Goal: Ask a question: Seek information or help from site administrators or community

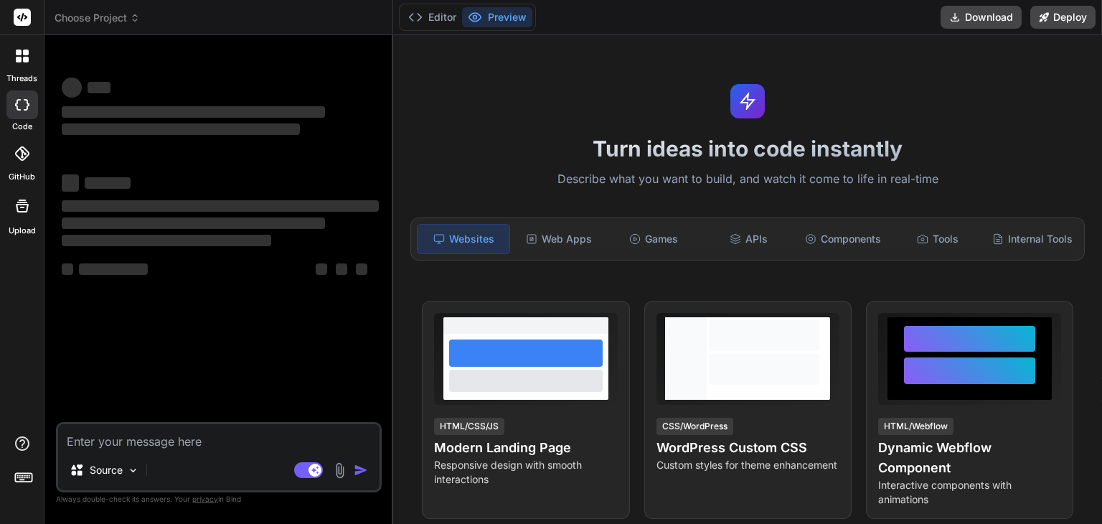
type textarea "x"
click at [245, 440] on textarea at bounding box center [218, 437] width 321 height 26
type textarea "p"
type textarea "x"
type textarea "pl"
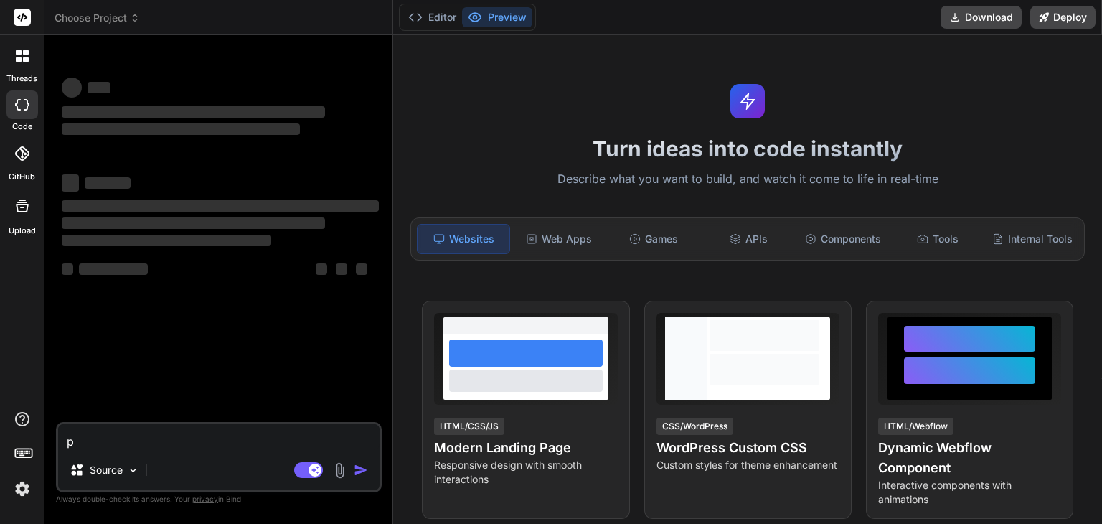
type textarea "x"
type textarea "ple"
type textarea "x"
type textarea "plea"
type textarea "x"
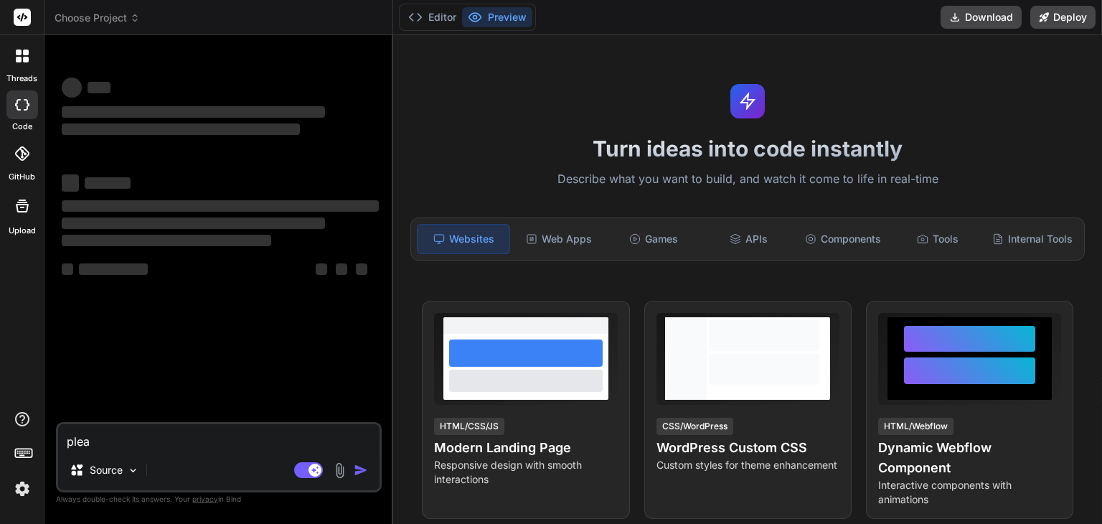
type textarea "pleas"
type textarea "x"
type textarea "please"
type textarea "x"
type textarea "please"
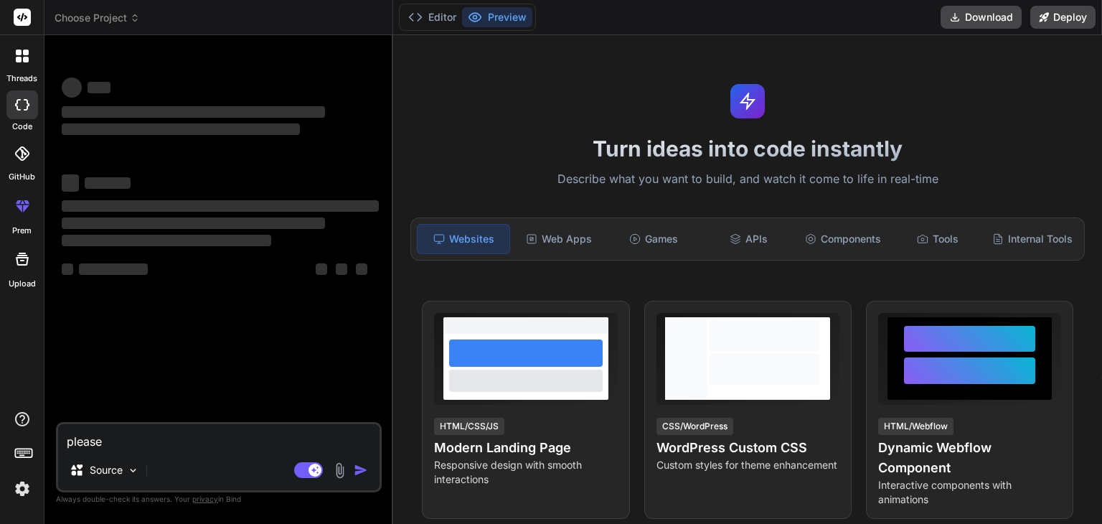
type textarea "x"
type textarea "please p"
type textarea "x"
type textarea "please pr"
type textarea "x"
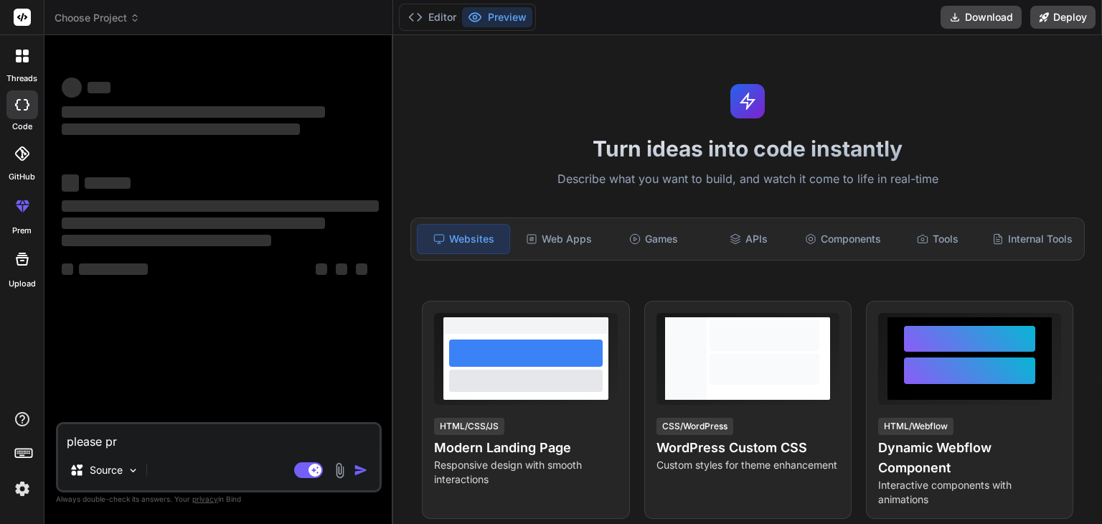
type textarea "please pro"
type textarea "x"
type textarea "please prov"
type textarea "x"
type textarea "please provi"
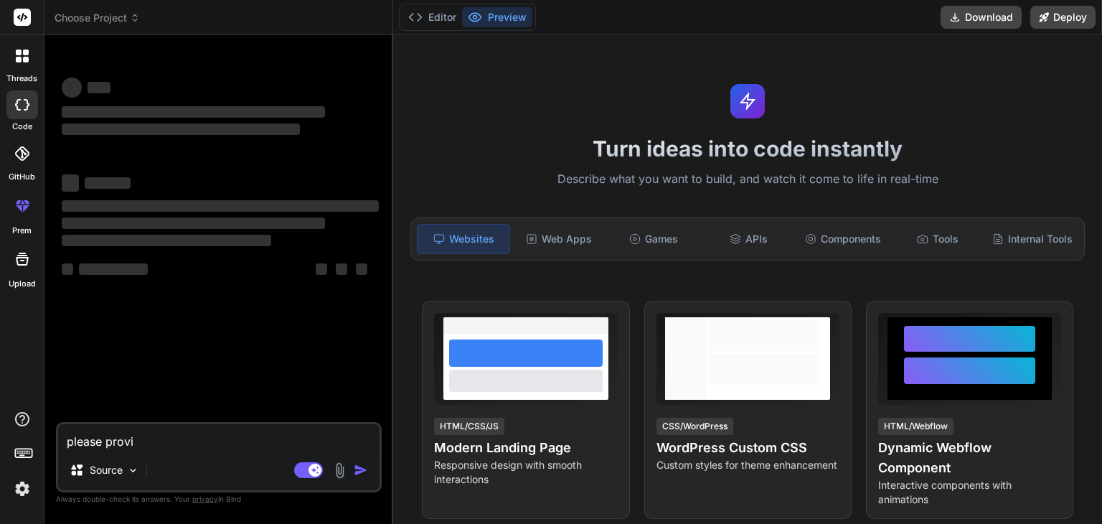
type textarea "x"
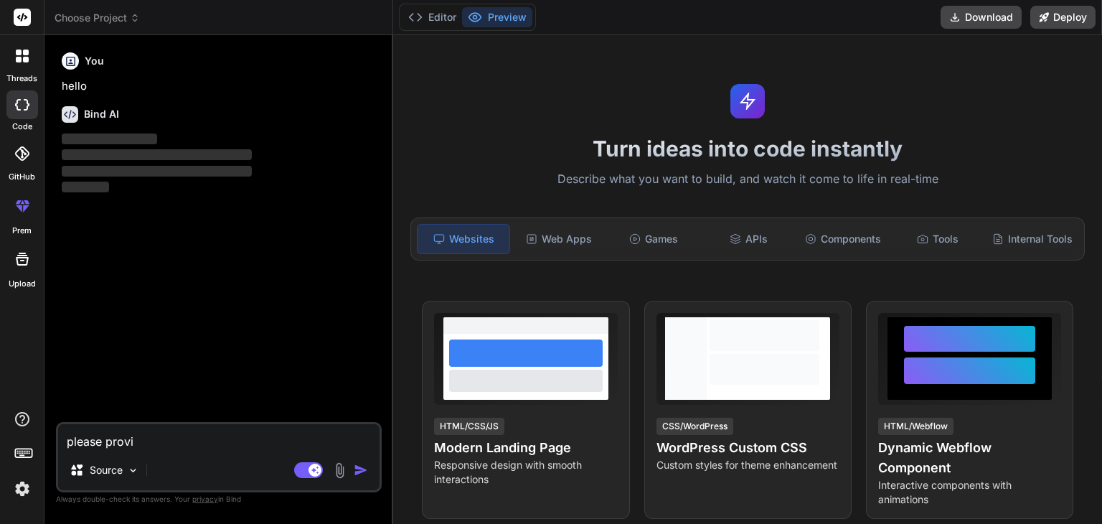
type textarea "please provid"
type textarea "x"
type textarea "please provide"
type textarea "x"
type textarea "please provide"
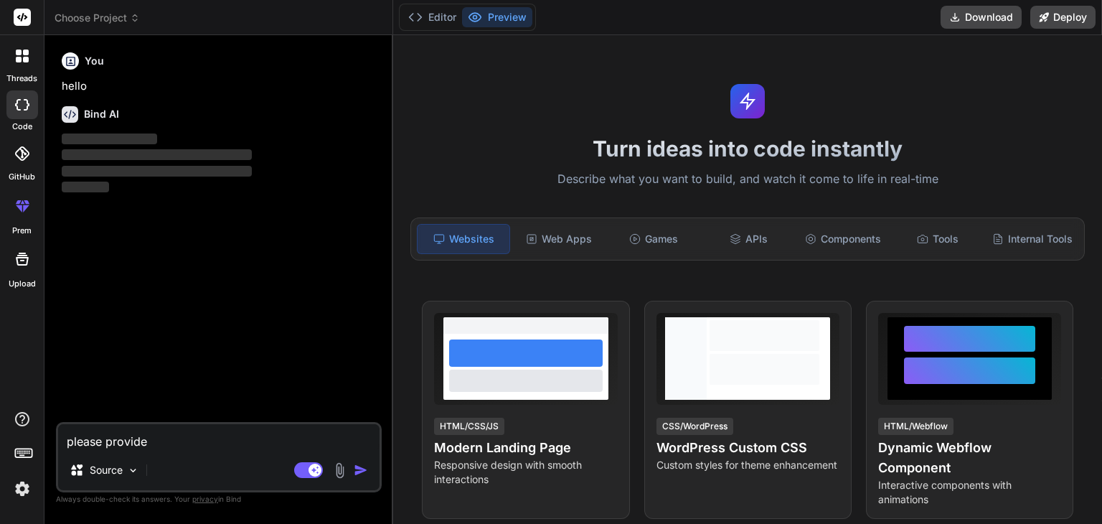
type textarea "x"
type textarea "please provide c"
type textarea "x"
type textarea "please provide cs"
type textarea "x"
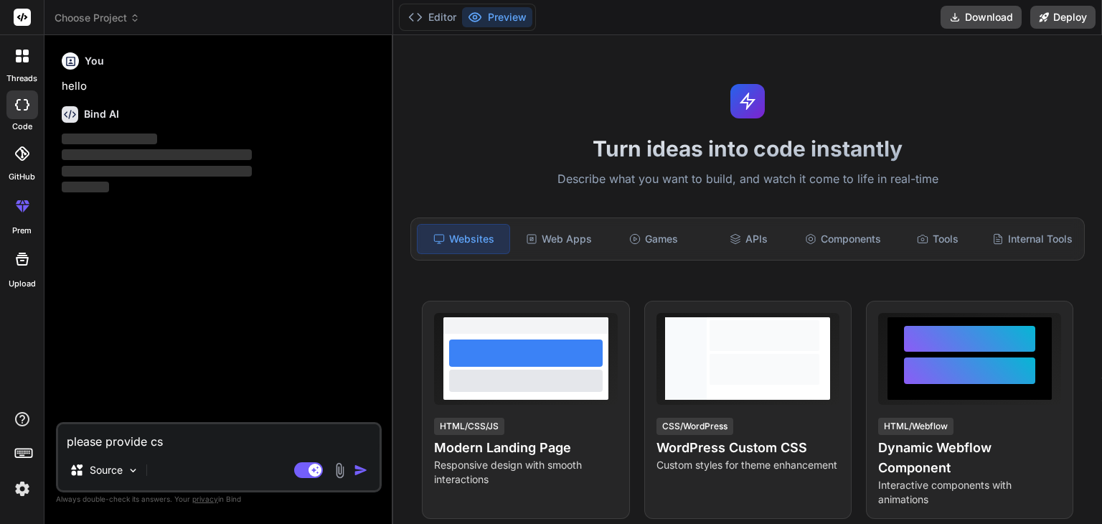
type textarea "please provide css"
type textarea "x"
type textarea "please provide css"
type textarea "x"
type textarea "please provide css s"
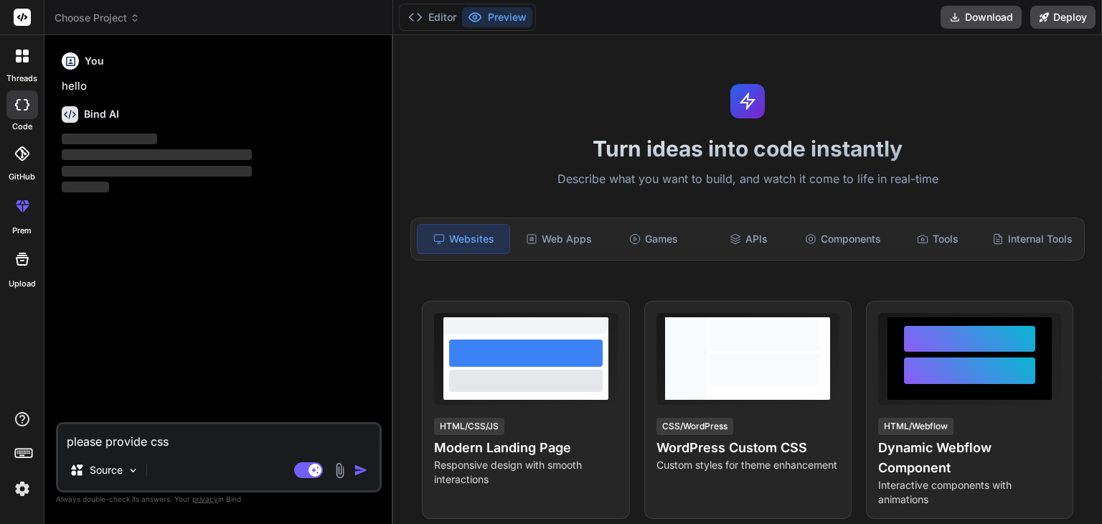
type textarea "x"
type textarea "please provide css st"
type textarea "x"
type textarea "please provide css sty"
type textarea "x"
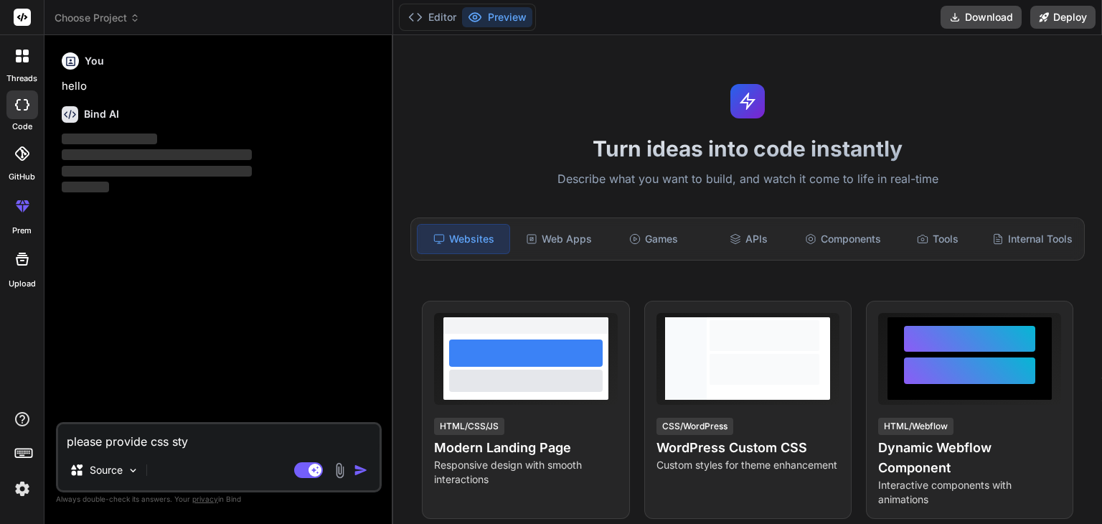
type textarea "please provide css styl"
type textarea "x"
type textarea "please provide css style"
type textarea "x"
type textarea "please provide css styles"
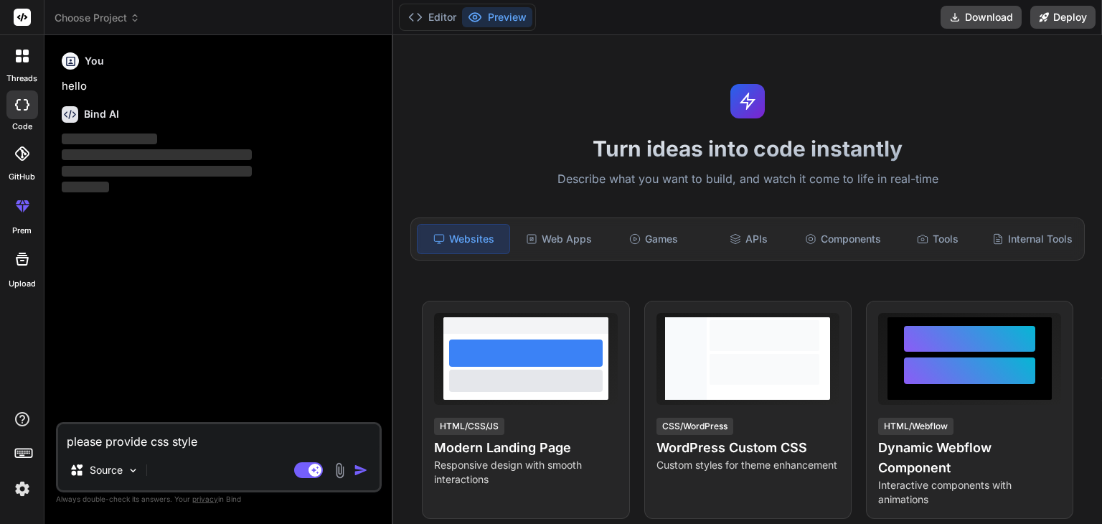
type textarea "x"
type textarea "please provide css styles"
type textarea "x"
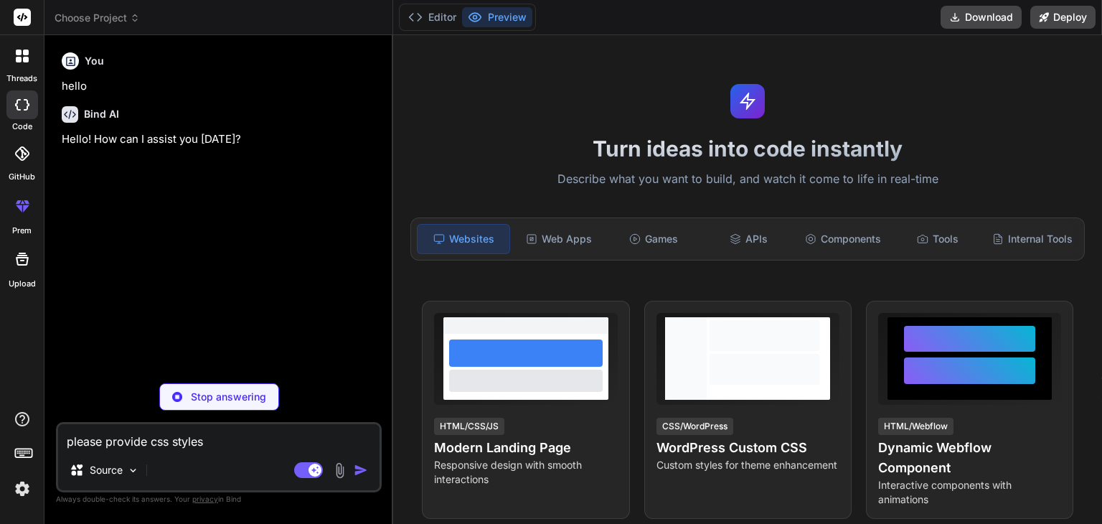
type textarea "please provide css styles f"
type textarea "x"
type textarea "please provide css styles fo"
type textarea "x"
type textarea "please provide css styles for"
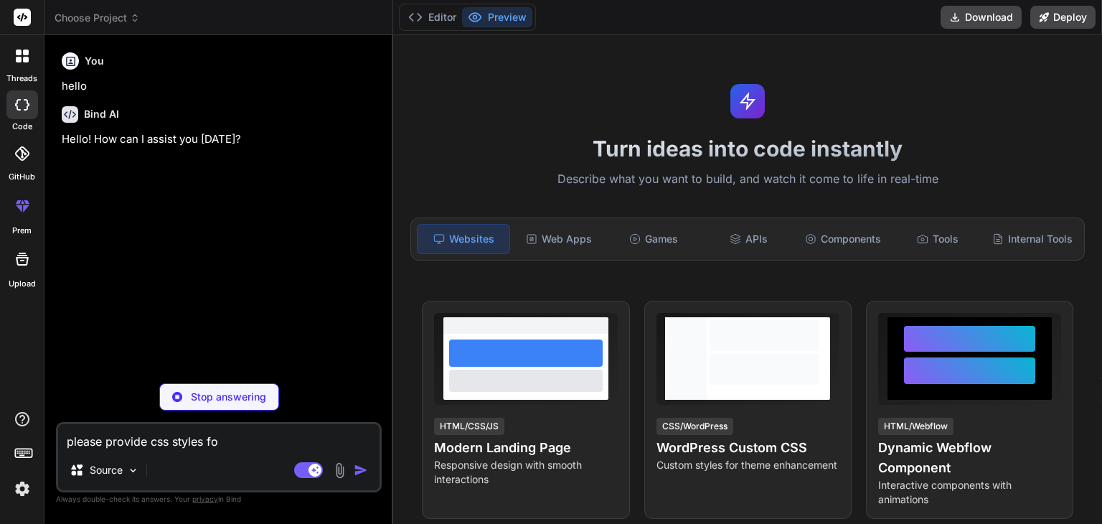
type textarea "x"
type textarea "please provide css styles for"
type textarea "x"
type textarea "please provide css styles for t"
type textarea "x"
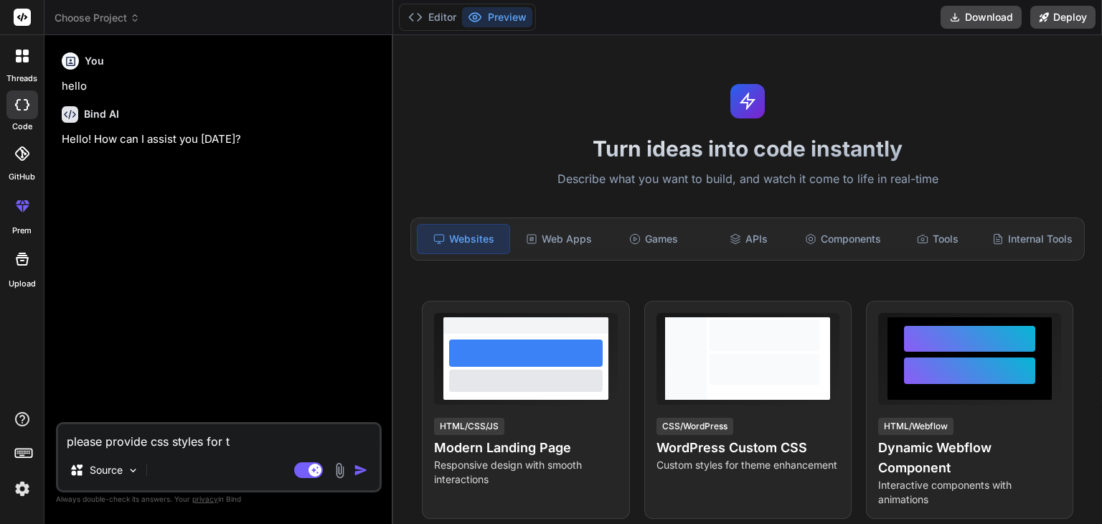
type textarea "please provide css styles for th"
type textarea "x"
type textarea "please provide css styles for thi"
type textarea "x"
type textarea "please provide css styles for this"
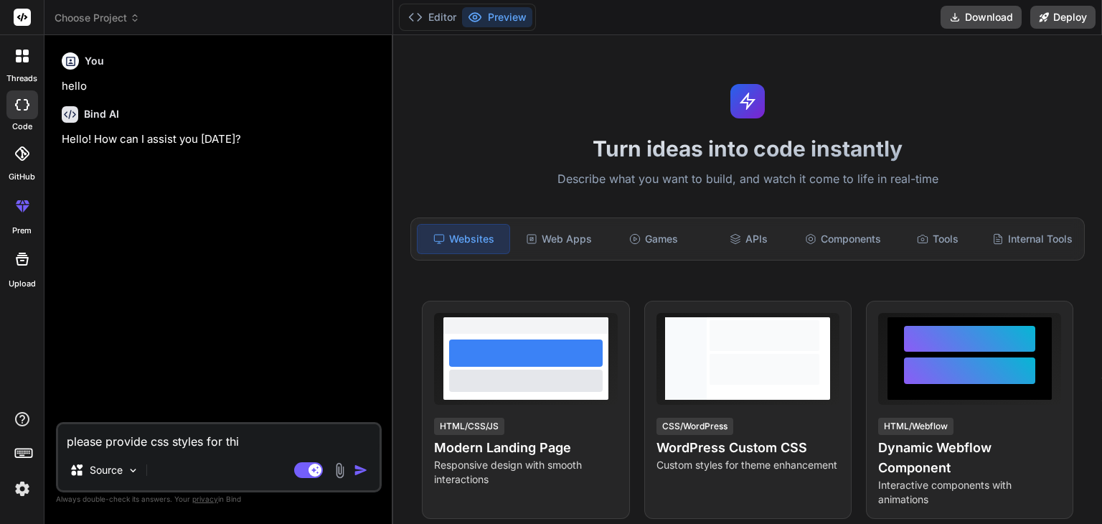
type textarea "x"
type textarea "please provide css styles for this"
type textarea "x"
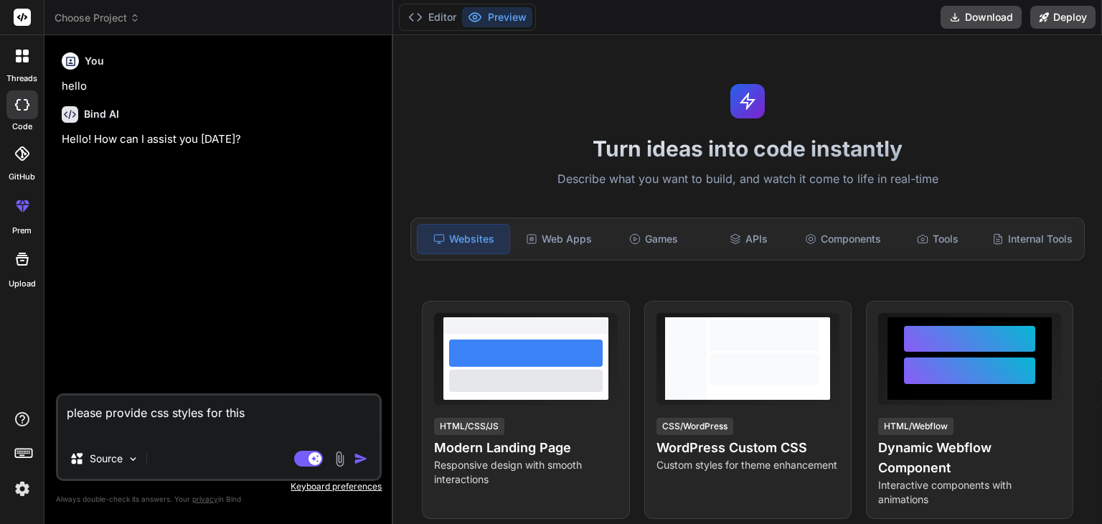
type textarea "please provide css styles for this import React, { useState, useEffect } from '…"
type textarea "x"
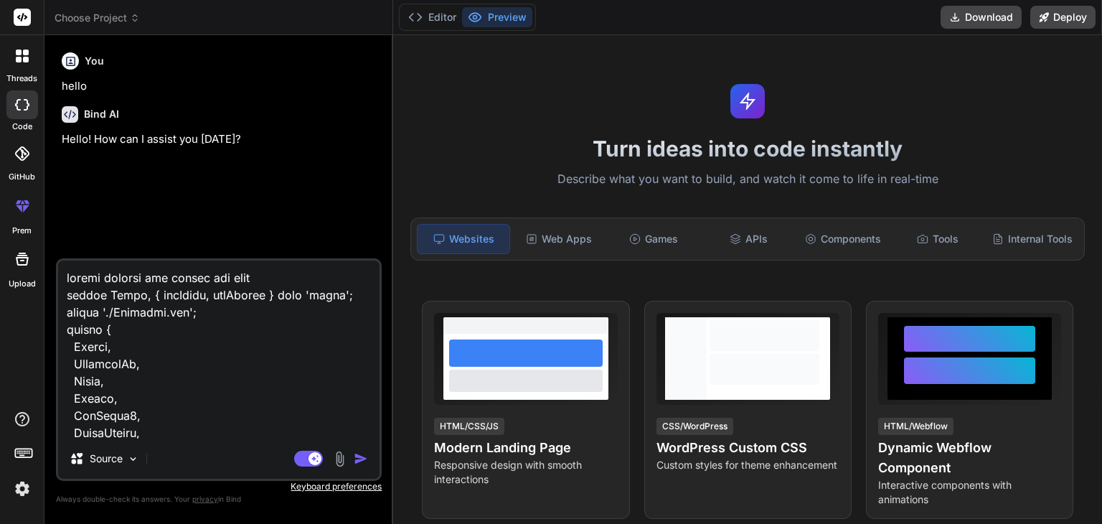
scroll to position [16722, 0]
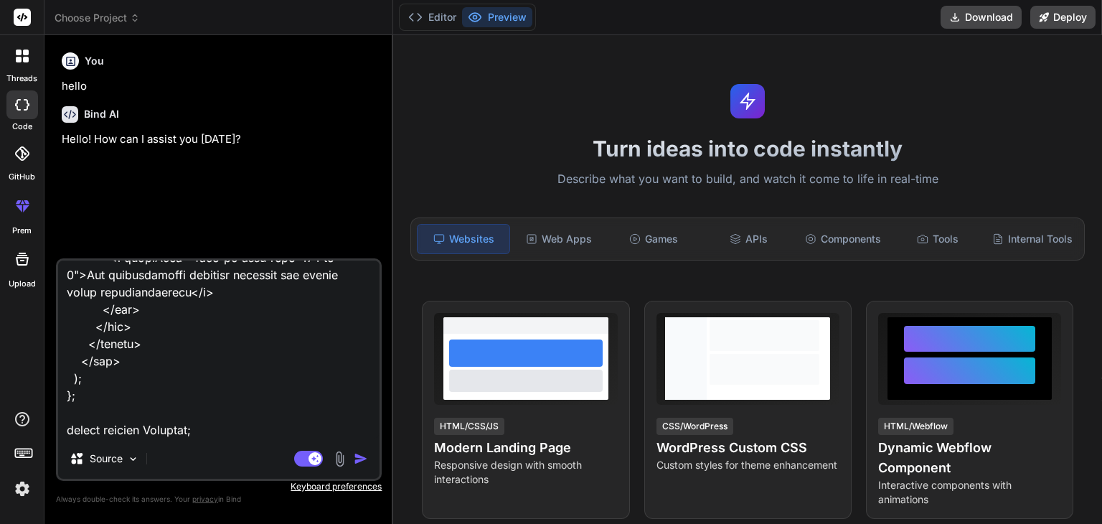
type textarea "please provide css styles for this import React, { useState, useEffect } from '…"
type textarea "x"
type textarea "please provide css styles for this import React, { useState, useEffect } from '…"
type textarea "x"
type textarea "please provide css styles for this import React, { useState, useEffect } from '…"
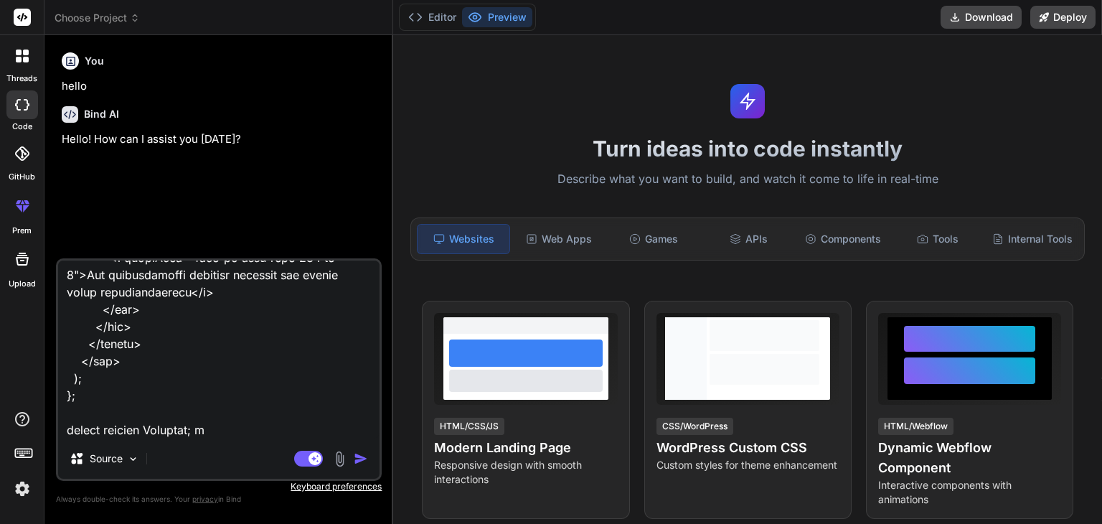
type textarea "x"
type textarea "please provide css styles for this import React, { useState, useEffect } from '…"
type textarea "x"
type textarea "please provide css styles for this import React, { useState, useEffect } from '…"
type textarea "x"
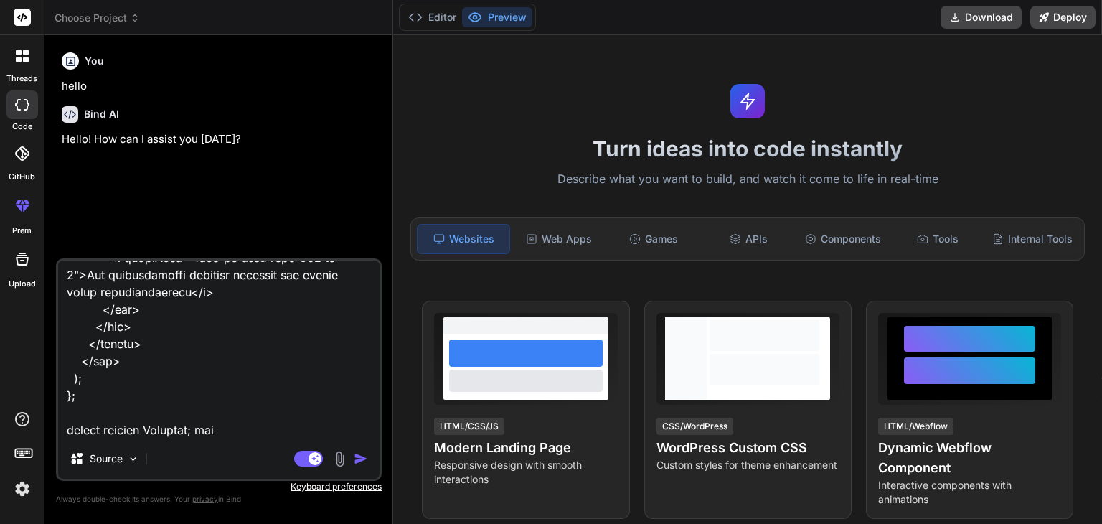
type textarea "please provide css styles for this import React, { useState, useEffect } from '…"
type textarea "x"
type textarea "please provide css styles for this import React, { useState, useEffect } from '…"
type textarea "x"
type textarea "please provide css styles for this import React, { useState, useEffect } from '…"
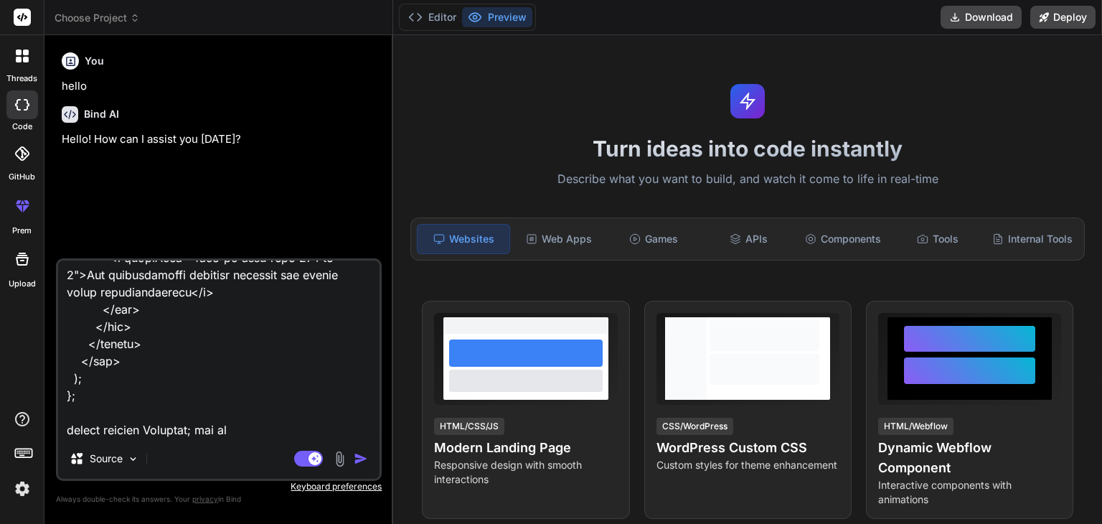
type textarea "x"
type textarea "please provide css styles for this import React, { useState, useEffect } from '…"
type textarea "x"
type textarea "please provide css styles for this import React, { useState, useEffect } from '…"
type textarea "x"
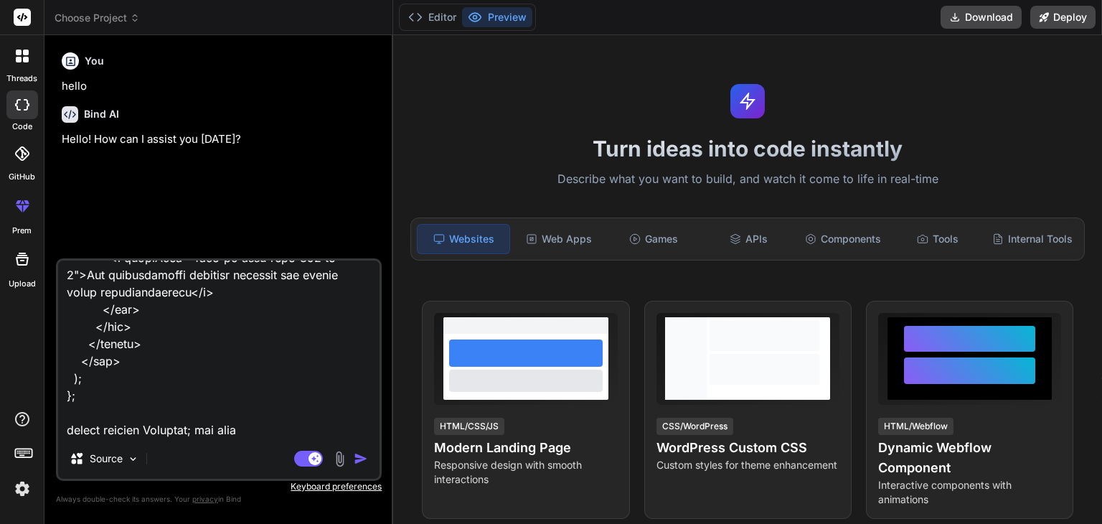
type textarea "please provide css styles for this import React, { useState, useEffect } from '…"
type textarea "x"
type textarea "please provide css styles for this import React, { useState, useEffect } from '…"
type textarea "x"
type textarea "please provide css styles for this import React, { useState, useEffect } from '…"
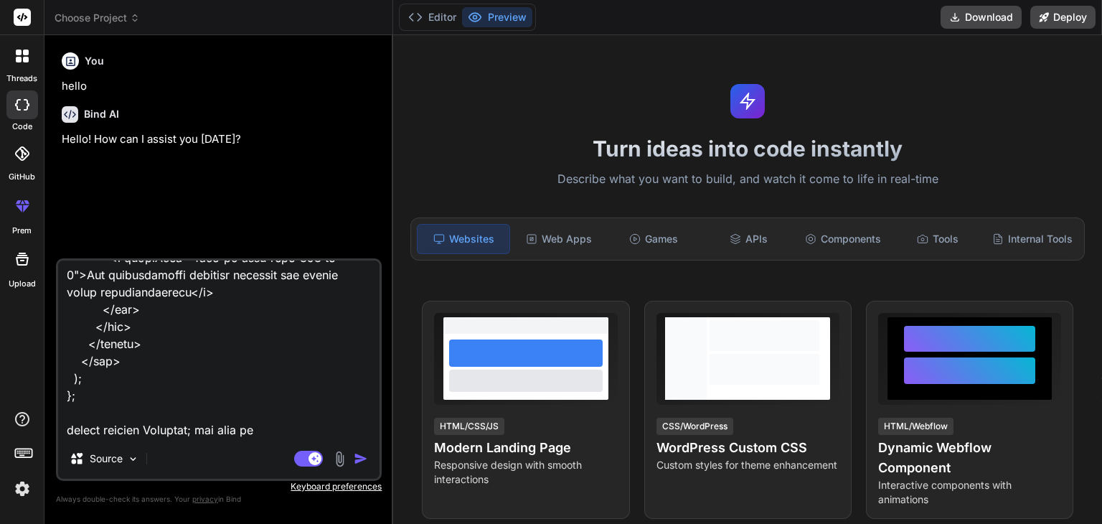
type textarea "x"
type textarea "please provide css styles for this import React, { useState, useEffect } from '…"
type textarea "x"
type textarea "please provide css styles for this import React, { useState, useEffect } from '…"
type textarea "x"
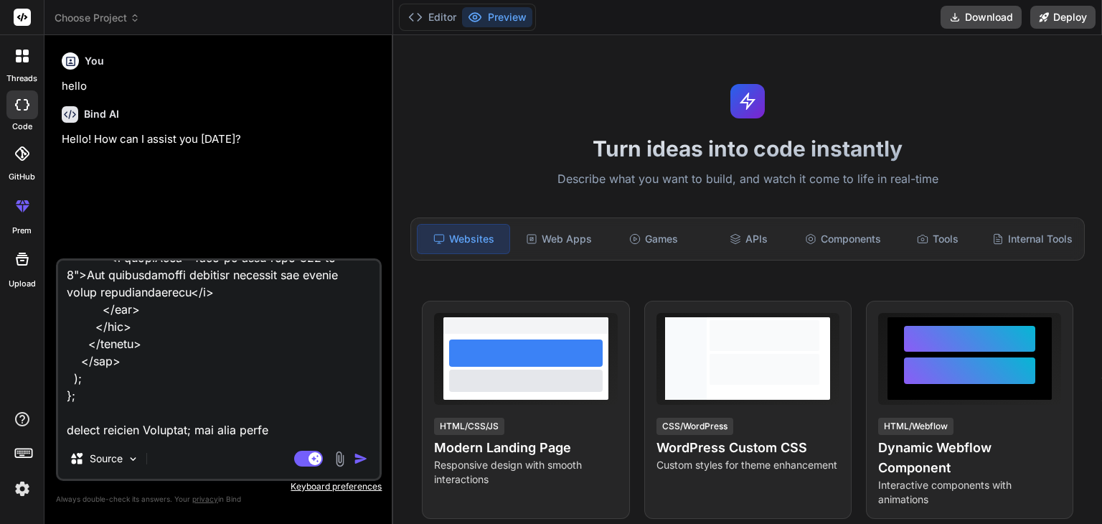
type textarea "please provide css styles for this import React, { useState, useEffect } from '…"
type textarea "x"
type textarea "please provide css styles for this import React, { useState, useEffect } from '…"
type textarea "x"
type textarea "please provide css styles for this import React, { useState, useEffect } from '…"
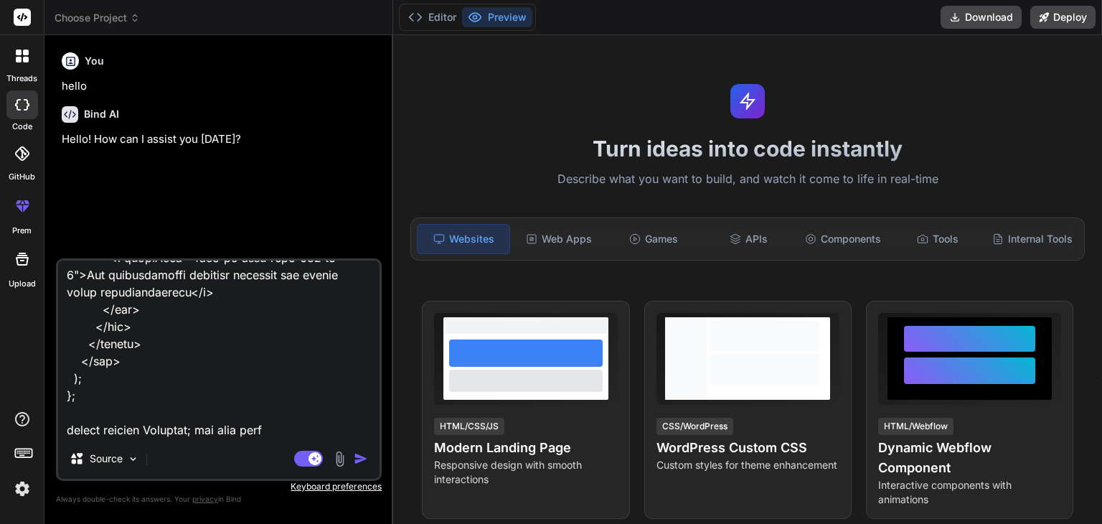
type textarea "x"
type textarea "please provide css styles for this import React, { useState, useEffect } from '…"
type textarea "x"
type textarea "please provide css styles for this import React, { useState, useEffect } from '…"
type textarea "x"
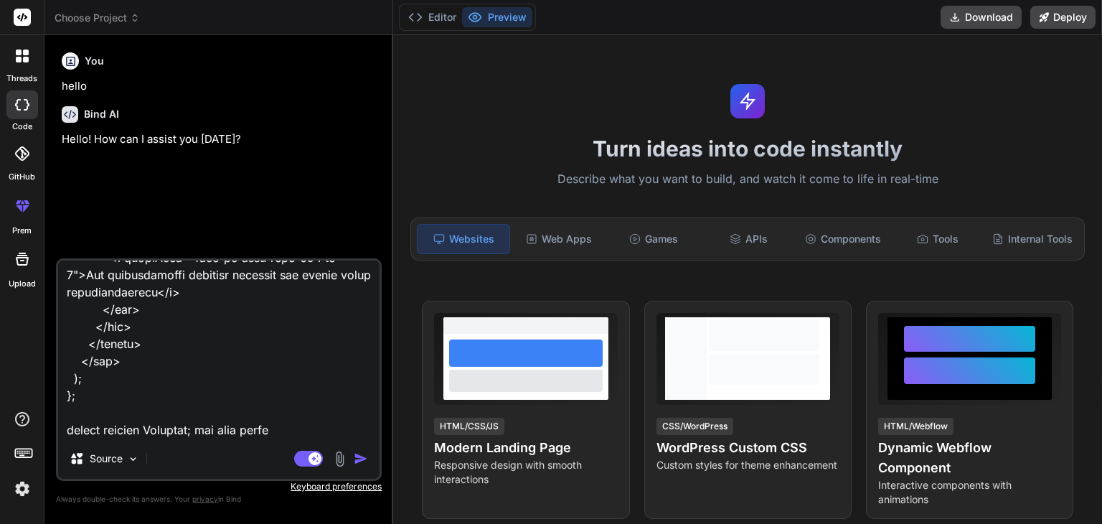
type textarea "please provide css styles for this import React, { useState, useEffect } from '…"
type textarea "x"
paste textarea "[URL][DOMAIN_NAME]"
type textarea "please provide css styles for this import React, { useState, useEffect } from '…"
type textarea "x"
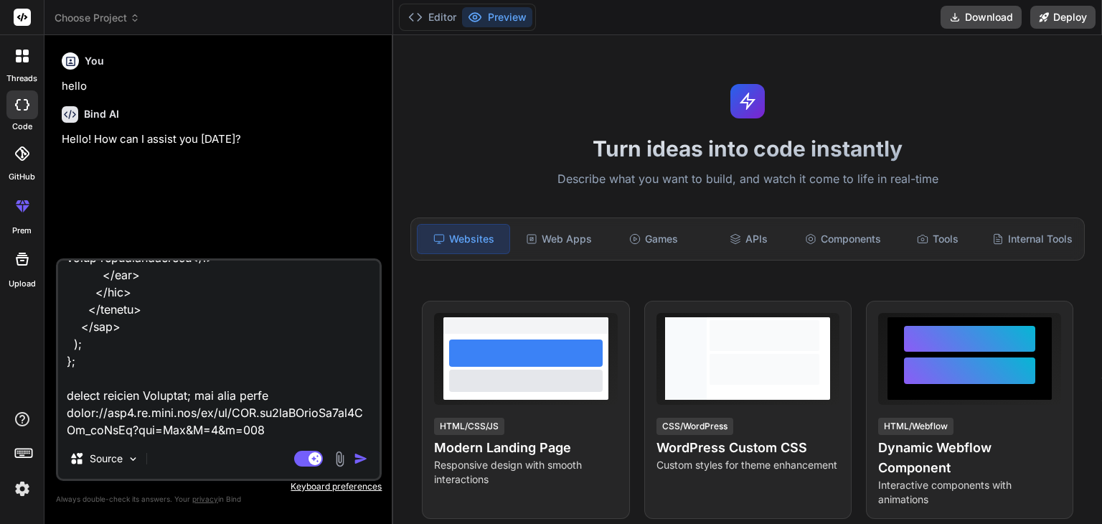
scroll to position [16757, 0]
type textarea "please provide css styles for this import React, { useState, useEffect } from '…"
type textarea "x"
type textarea "please provide css styles for this import React, { useState, useEffect } from '…"
type textarea "x"
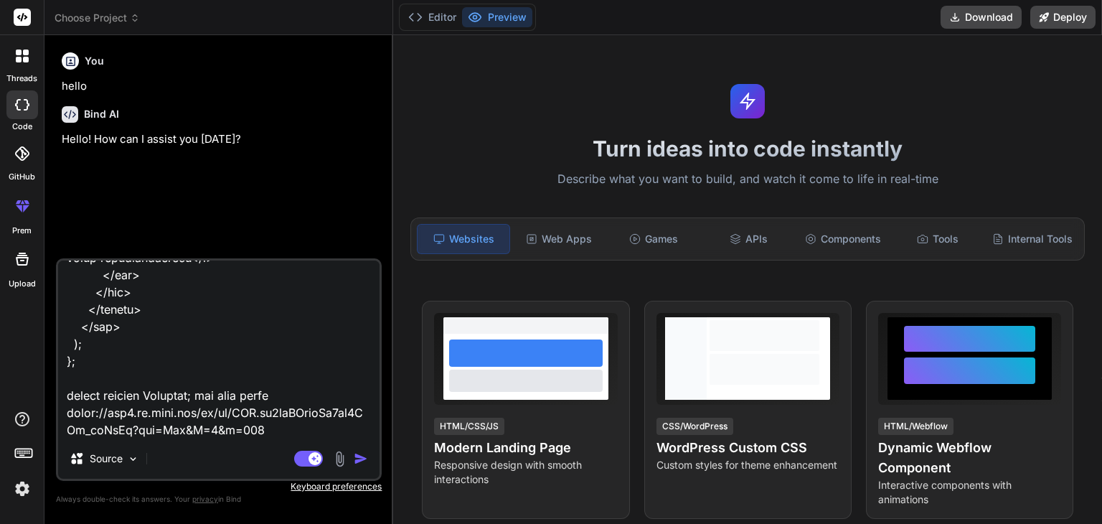
type textarea "please provide css styles for this import React, { useState, useEffect } from '…"
type textarea "x"
type textarea "please provide css styles for this import React, { useState, useEffect } from '…"
type textarea "x"
type textarea "please provide css styles for this import React, { useState, useEffect } from '…"
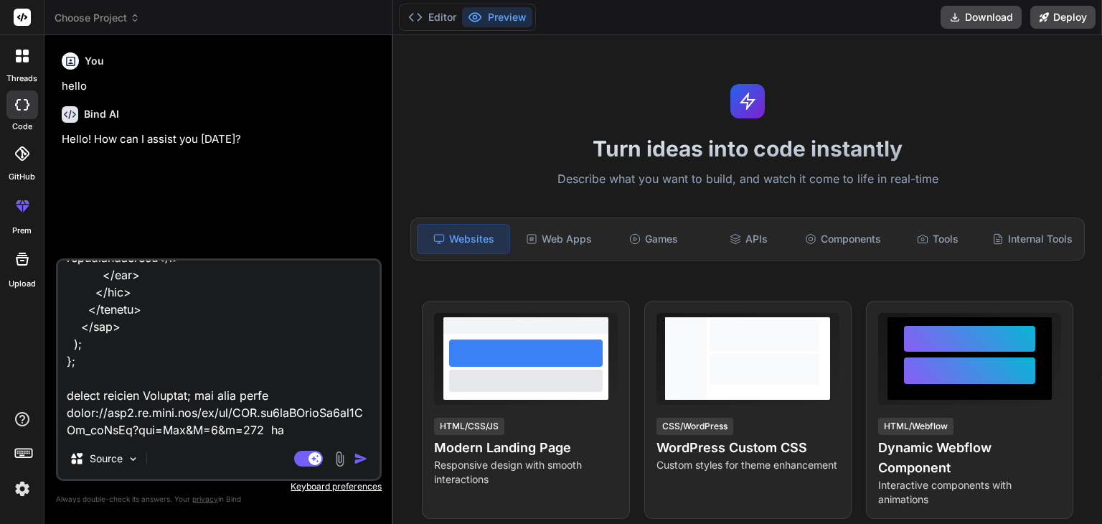
type textarea "x"
type textarea "please provide css styles for this import React, { useState, useEffect } from '…"
type textarea "x"
type textarea "please provide css styles for this import React, { useState, useEffect } from '…"
type textarea "x"
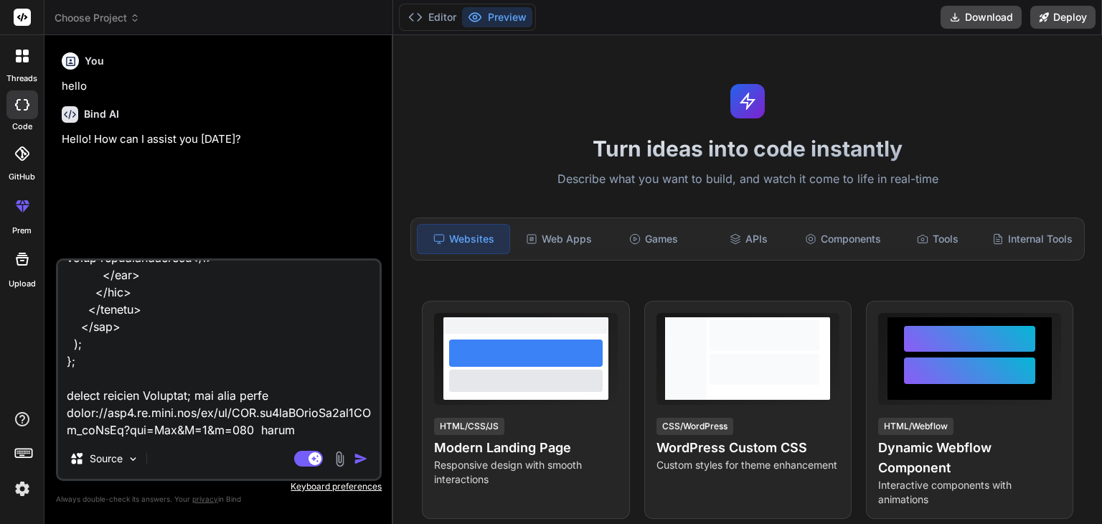
type textarea "please provide css styles for this import React, { useState, useEffect } from '…"
type textarea "x"
type textarea "please provide css styles for this import React, { useState, useEffect } from '…"
type textarea "x"
type textarea "please provide css styles for this import React, { useState, useEffect } from '…"
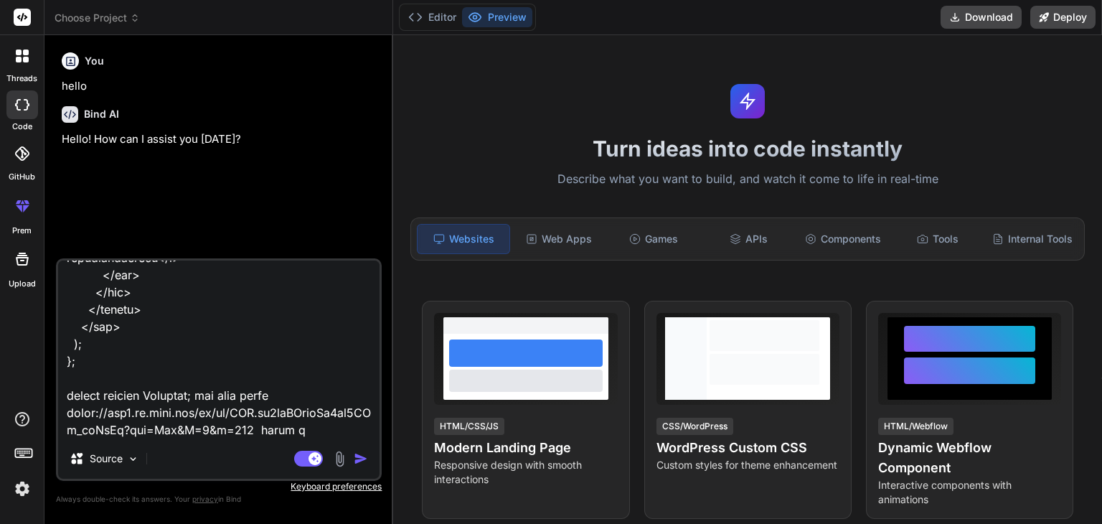
type textarea "x"
type textarea "please provide css styles for this import React, { useState, useEffect } from '…"
type textarea "x"
type textarea "please provide css styles for this import React, { useState, useEffect } from '…"
type textarea "x"
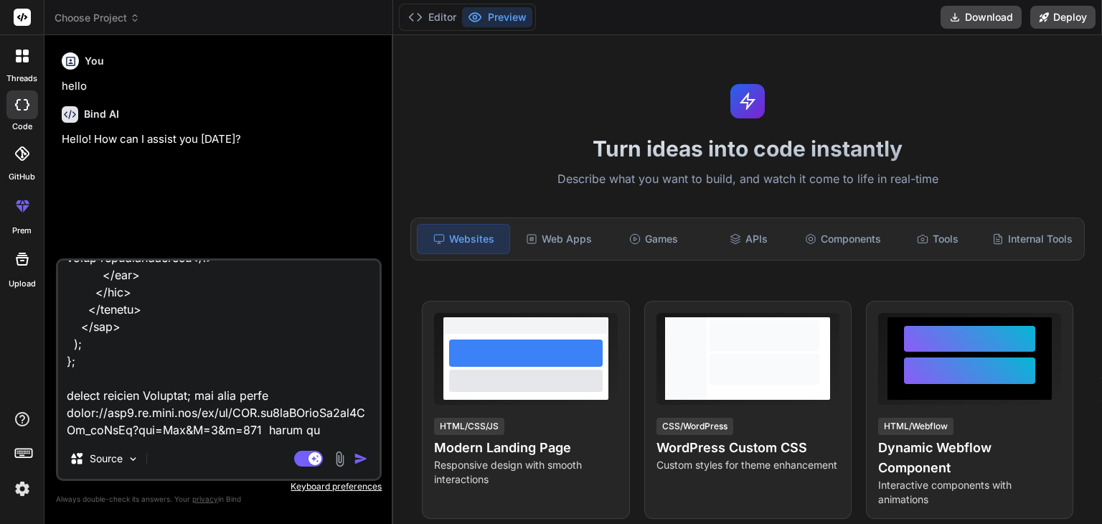
type textarea "please provide css styles for this import React, { useState, useEffect } from '…"
type textarea "x"
type textarea "please provide css styles for this import React, { useState, useEffect } from '…"
type textarea "x"
type textarea "please provide css styles for this import React, { useState, useEffect } from '…"
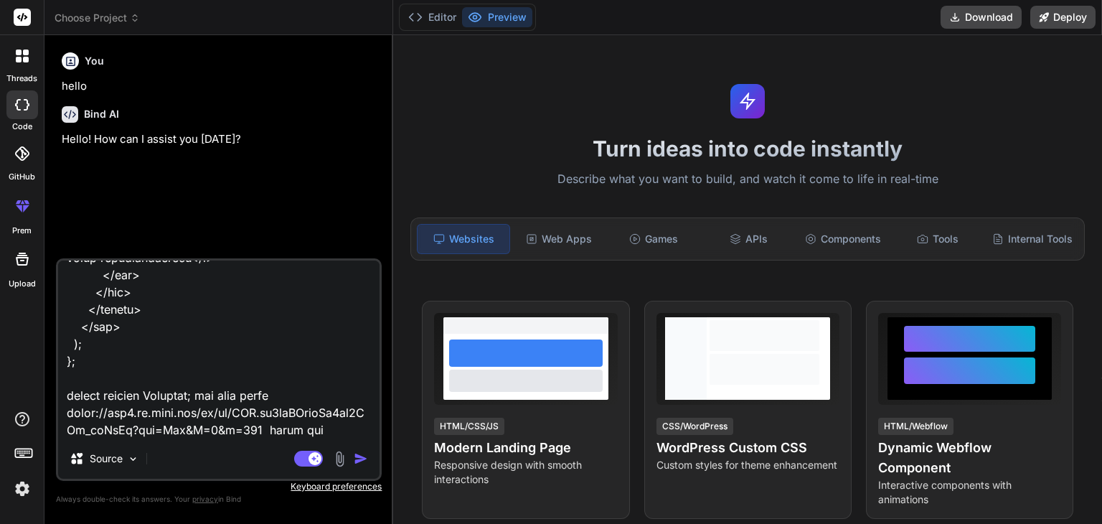
type textarea "x"
type textarea "please provide css styles for this import React, { useState, useEffect } from '…"
type textarea "x"
type textarea "please provide css styles for this import React, { useState, useEffect } from '…"
type textarea "x"
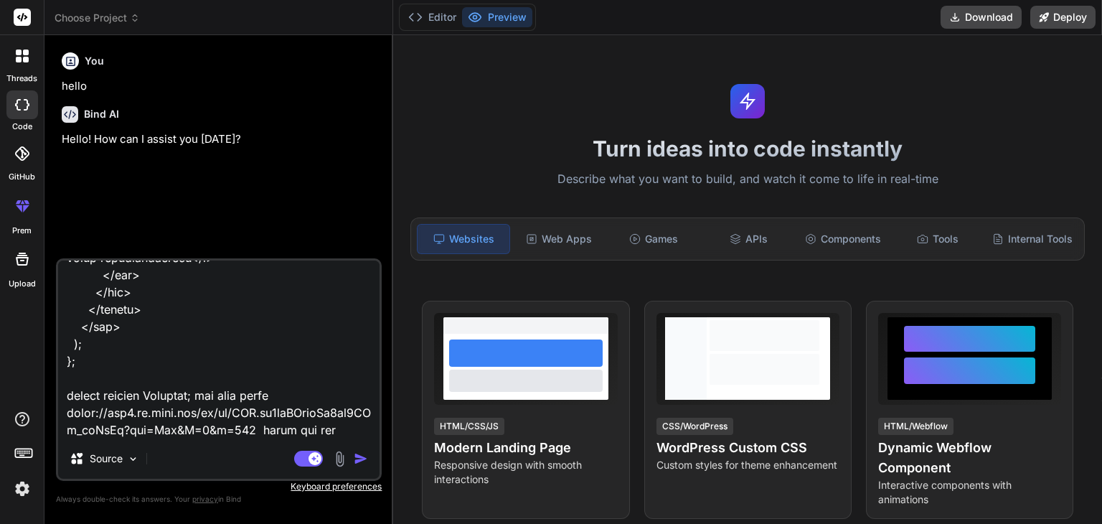
type textarea "please provide css styles for this import React, { useState, useEffect } from '…"
type textarea "x"
type textarea "please provide css styles for this import React, { useState, useEffect } from '…"
type textarea "x"
type textarea "please provide css styles for this import React, { useState, useEffect } from '…"
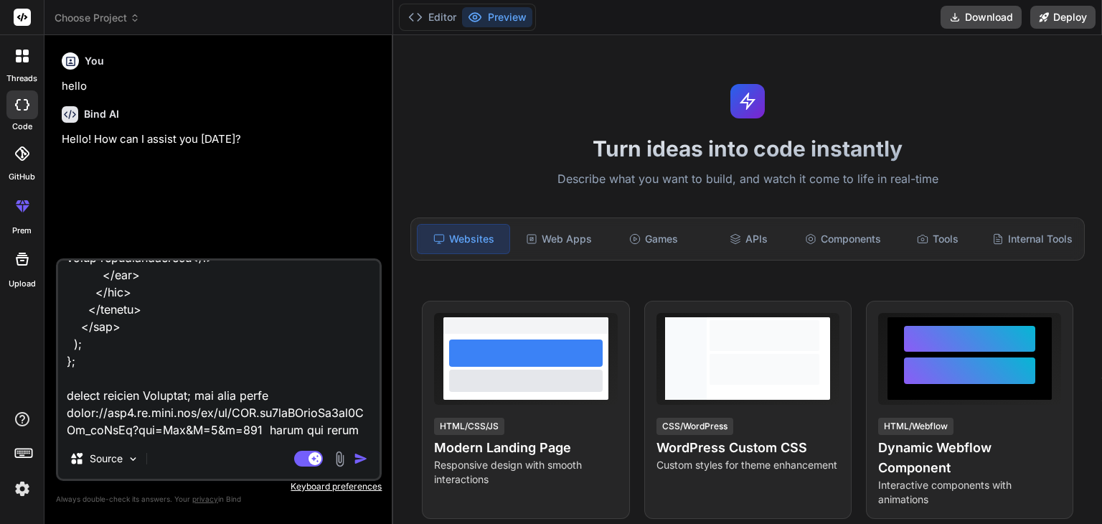
type textarea "x"
type textarea "please provide css styles for this import React, { useState, useEffect } from '…"
type textarea "x"
type textarea "please provide css styles for this import React, { useState, useEffect } from '…"
type textarea "x"
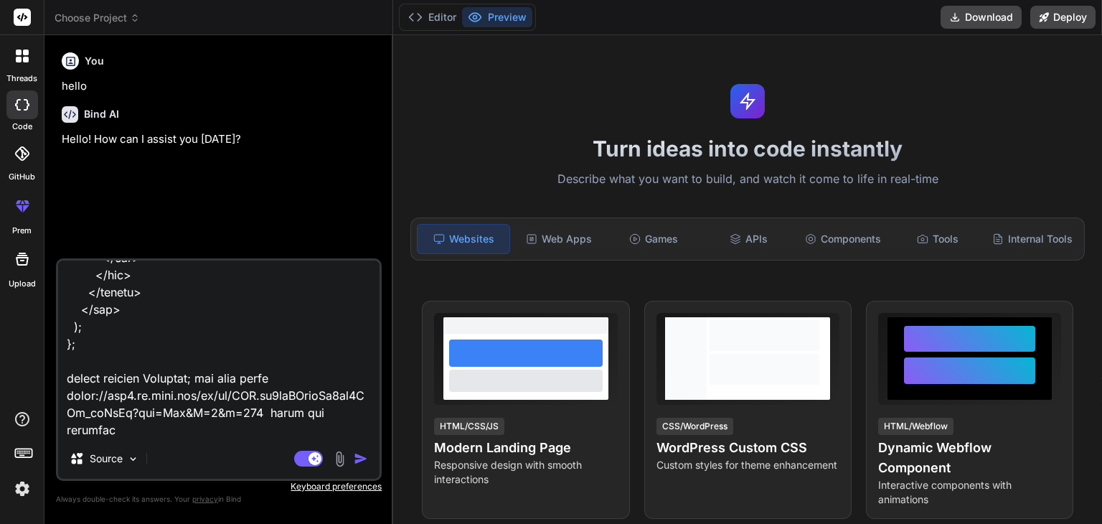
scroll to position [16774, 0]
type textarea "please provide css styles for this import React, { useState, useEffect } from '…"
type textarea "x"
type textarea "please provide css styles for this import React, { useState, useEffect } from '…"
type textarea "x"
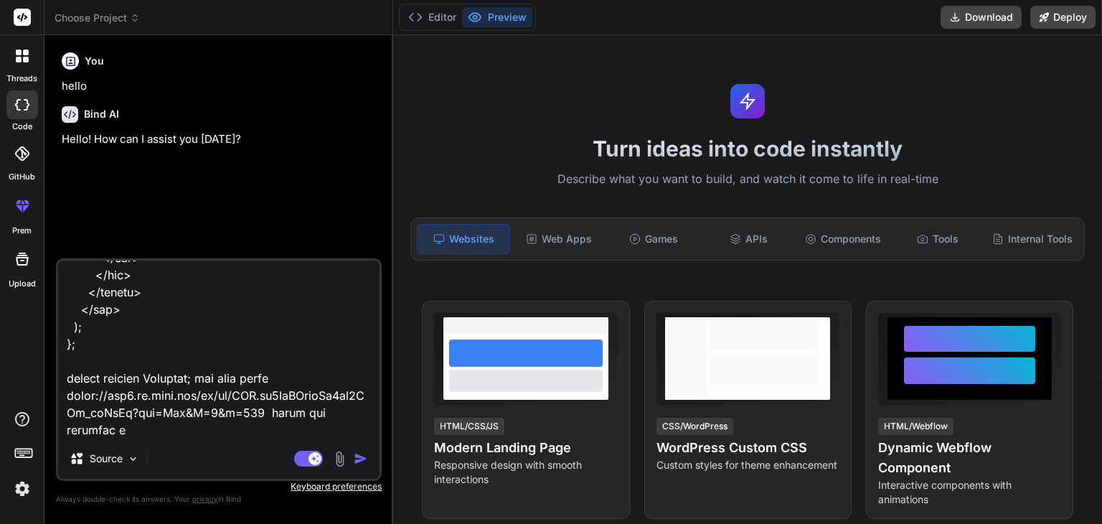
type textarea "please provide css styles for this import React, { useState, useEffect } from '…"
type textarea "x"
type textarea "please provide css styles for this import React, { useState, useEffect } from '…"
type textarea "x"
type textarea "please provide css styles for this import React, { useState, useEffect } from '…"
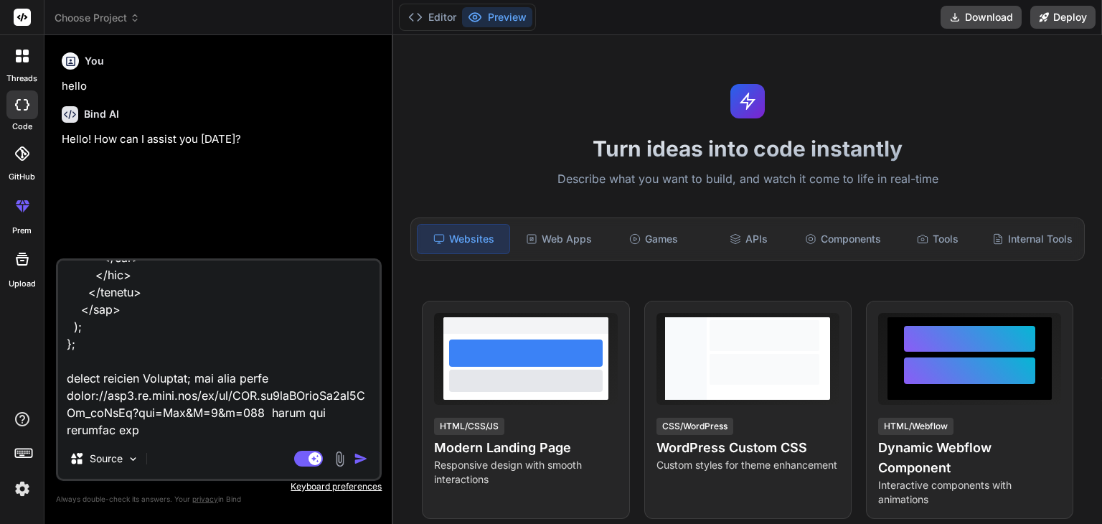
type textarea "x"
type textarea "please provide css styles for this import React, { useState, useEffect } from '…"
type textarea "x"
type textarea "please provide css styles for this import React, { useState, useEffect } from '…"
type textarea "x"
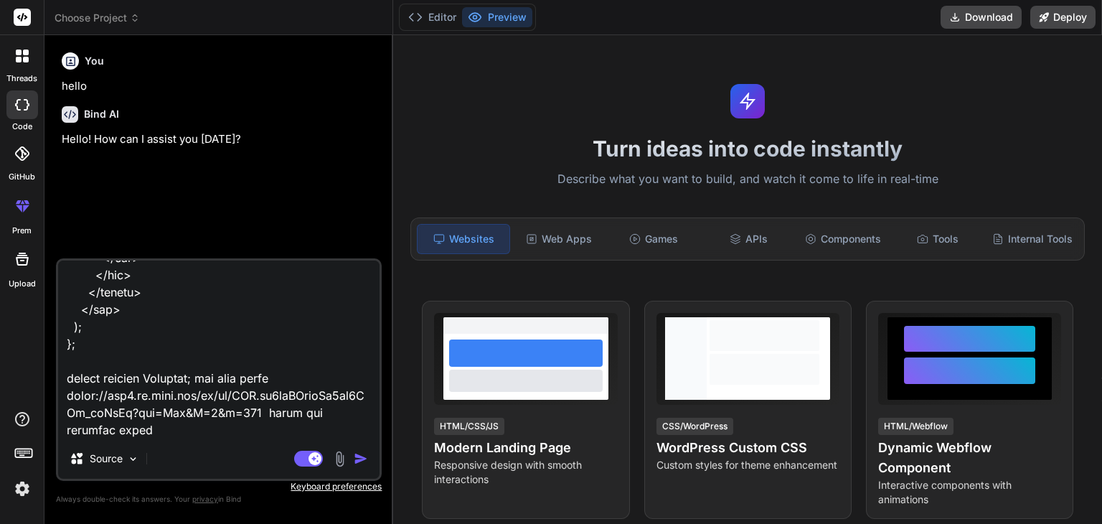
type textarea "please provide css styles for this import React, { useState, useEffect } from '…"
type textarea "x"
type textarea "please provide css styles for this import React, { useState, useEffect } from '…"
type textarea "x"
type textarea "please provide css styles for this import React, { useState, useEffect } from '…"
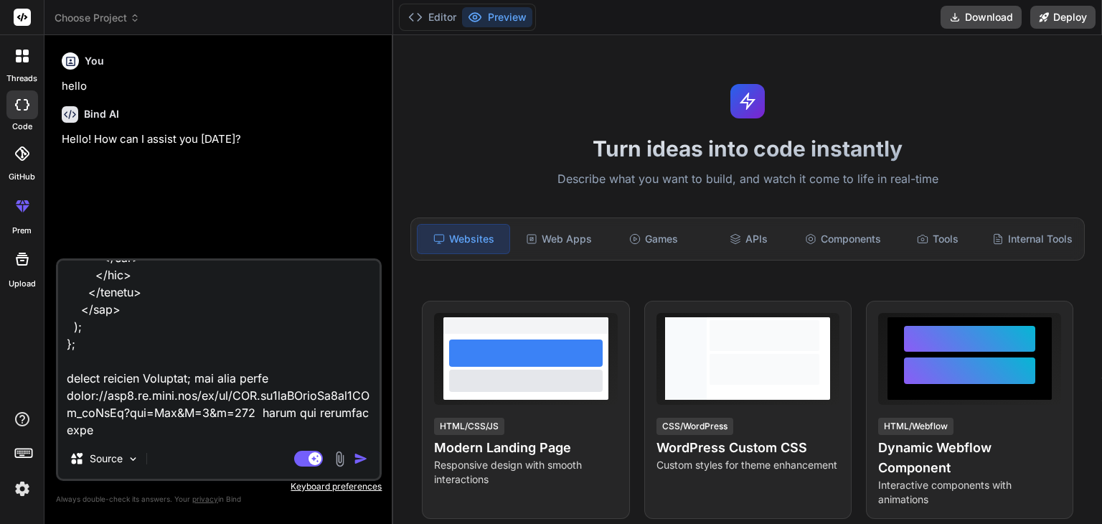
type textarea "x"
type textarea "please provide css styles for this import React, { useState, useEffect } from '…"
type textarea "x"
type textarea "please provide css styles for this import React, { useState, useEffect } from '…"
type textarea "x"
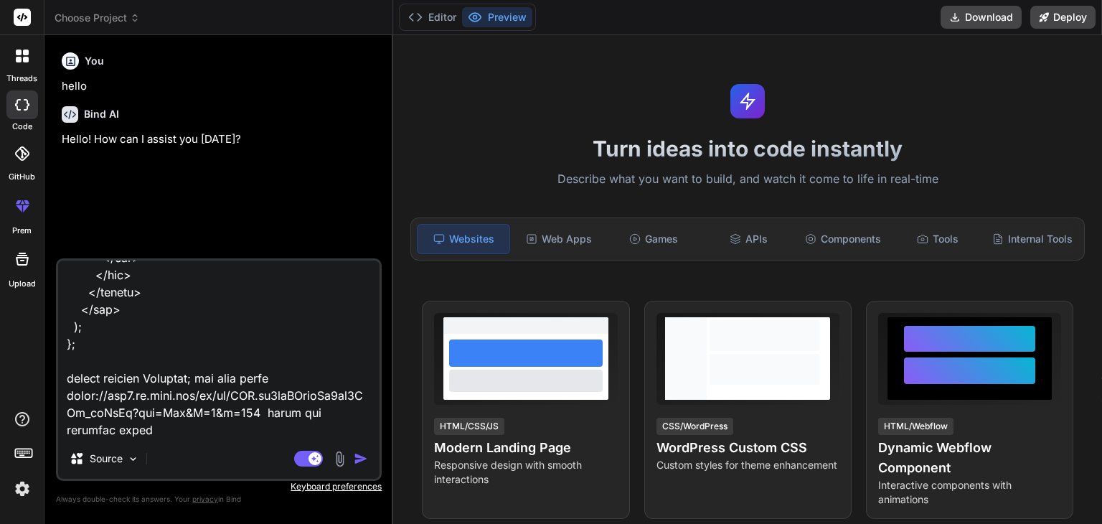
type textarea "please provide css styles for this import React, { useState, useEffect } from '…"
type textarea "x"
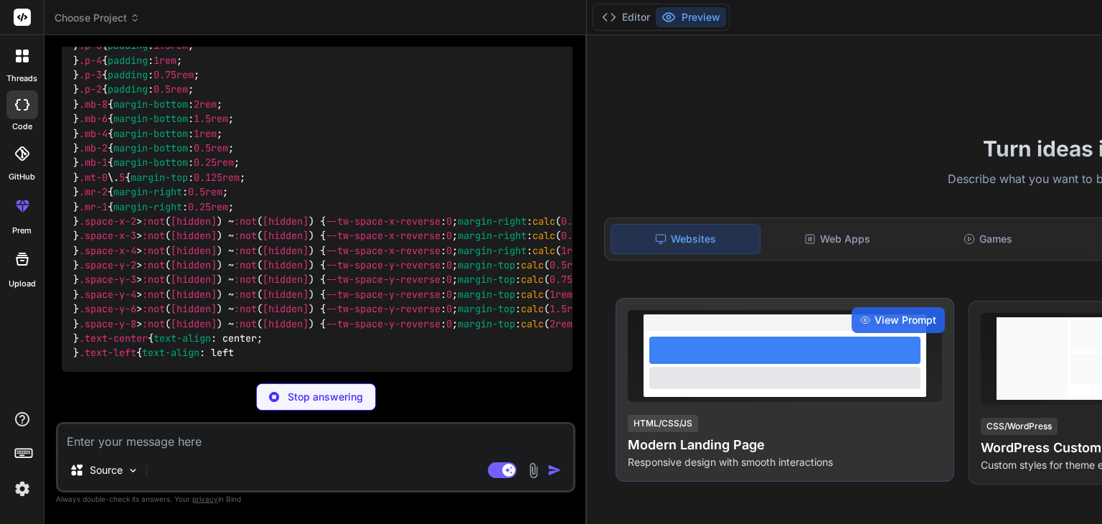
scroll to position [9502, 0]
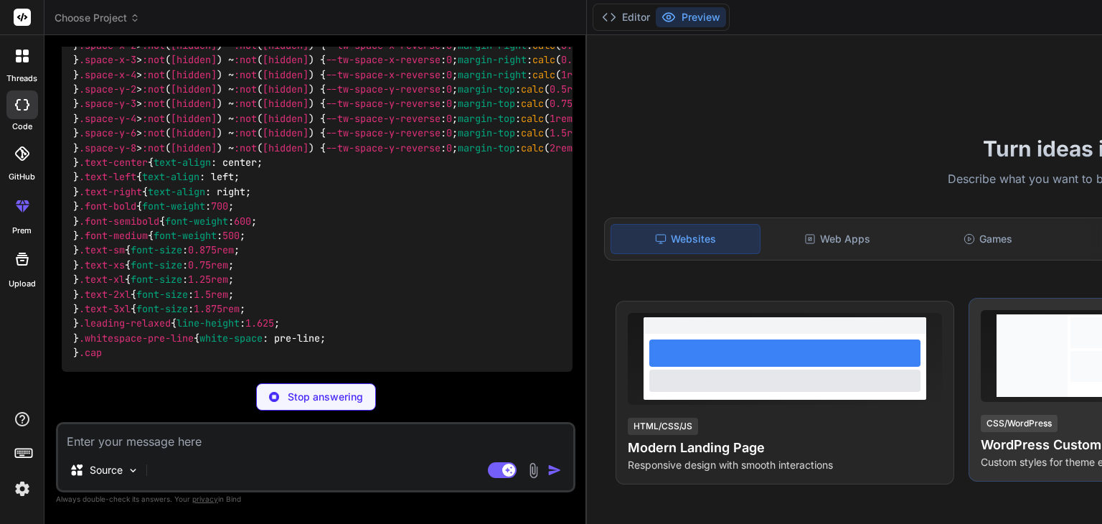
type textarea "x"
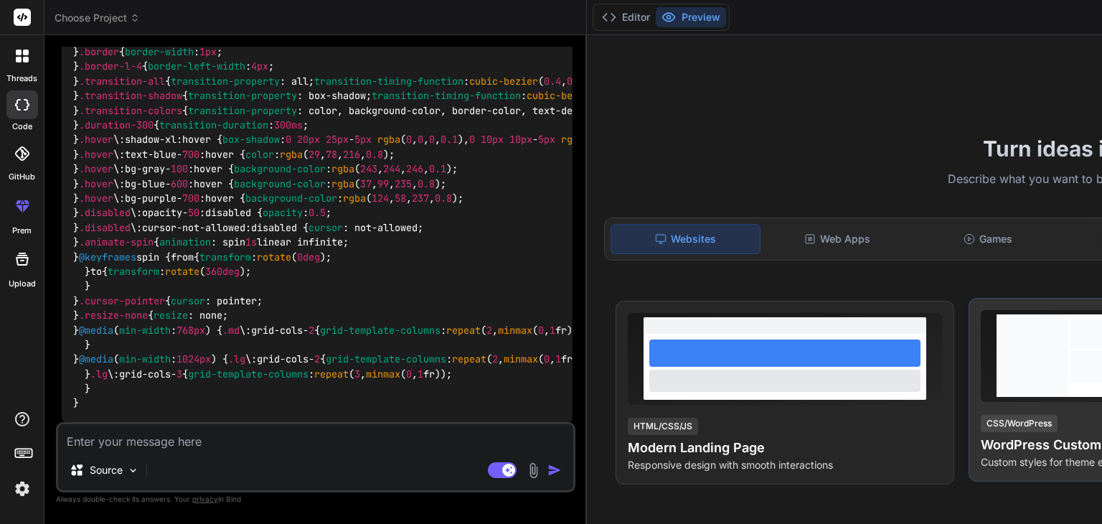
type textarea "x"
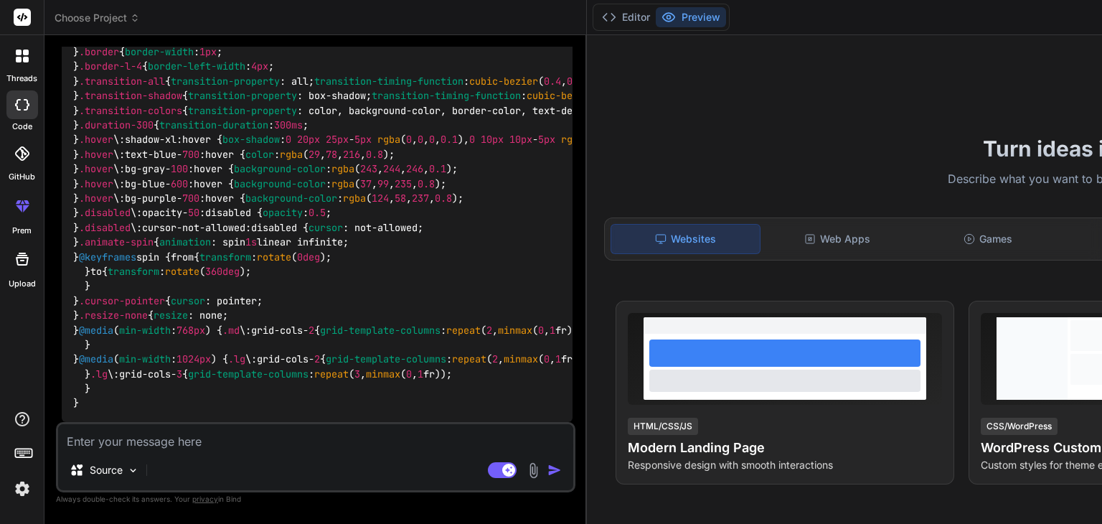
scroll to position [6609, 0]
click at [207, 443] on textarea at bounding box center [315, 437] width 515 height 26
type textarea "b"
type textarea "x"
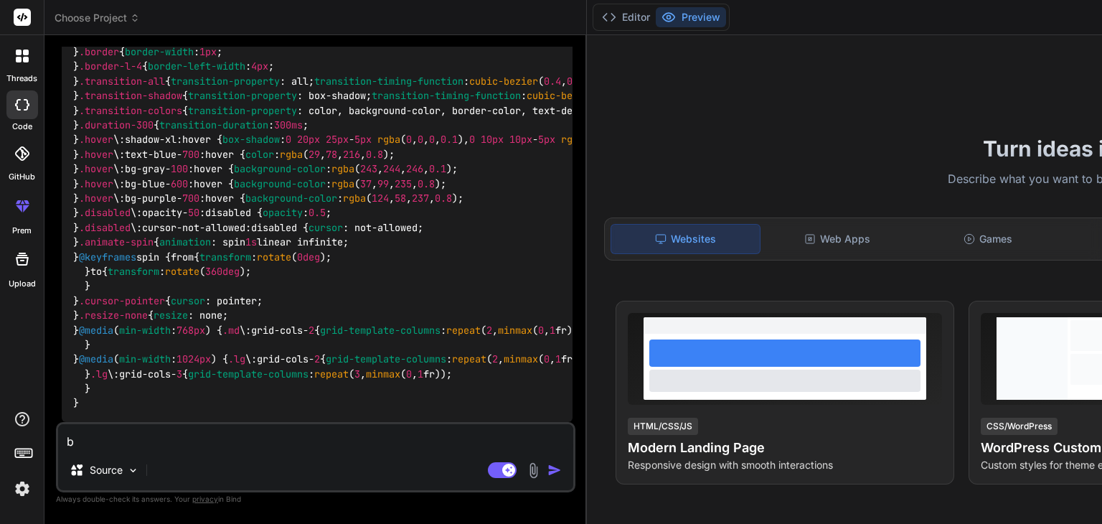
type textarea "bu"
type textarea "x"
type textarea "but"
type textarea "x"
type textarea "but"
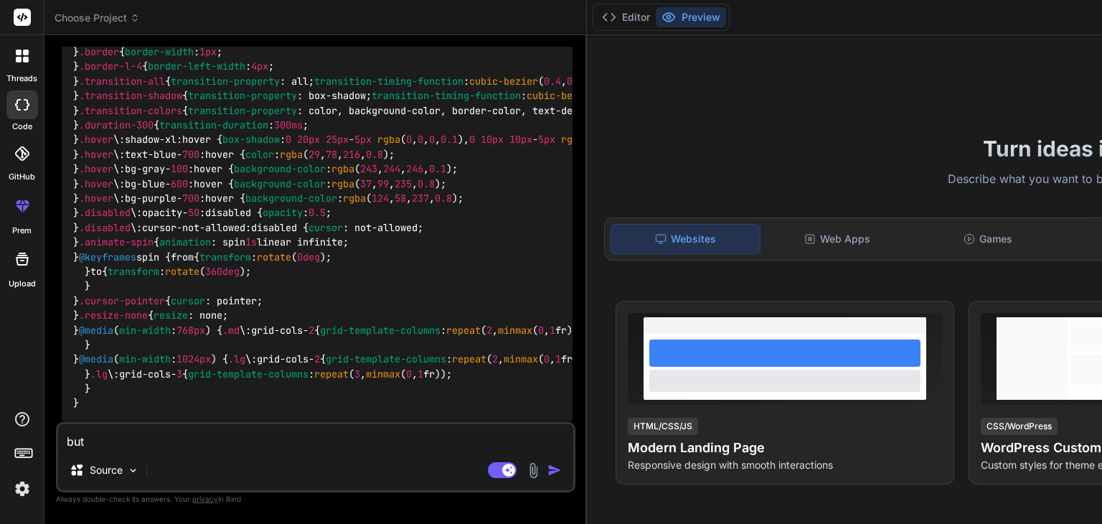
type textarea "x"
type textarea "but t"
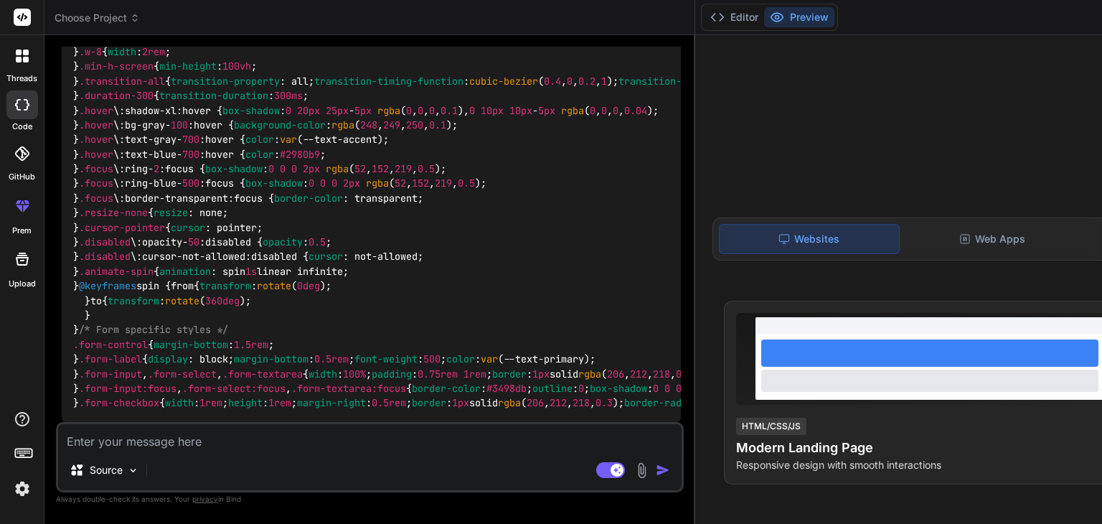
scroll to position [16079, 0]
click at [216, 451] on div "Source Agent Mode. When this toggle is activated, AI automatically makes decisi…" at bounding box center [370, 457] width 628 height 70
click at [224, 440] on textarea at bounding box center [370, 437] width 624 height 26
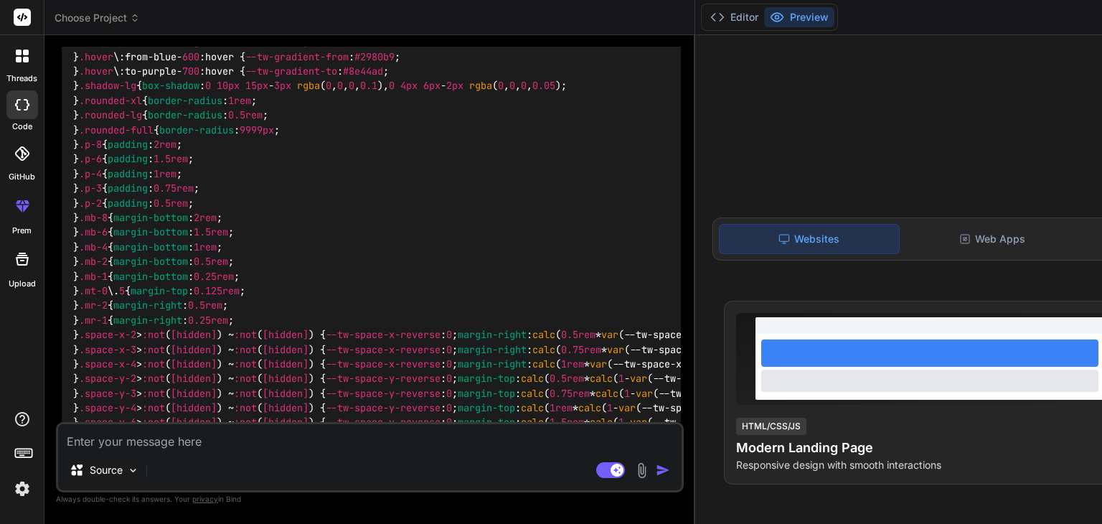
scroll to position [6385, 0]
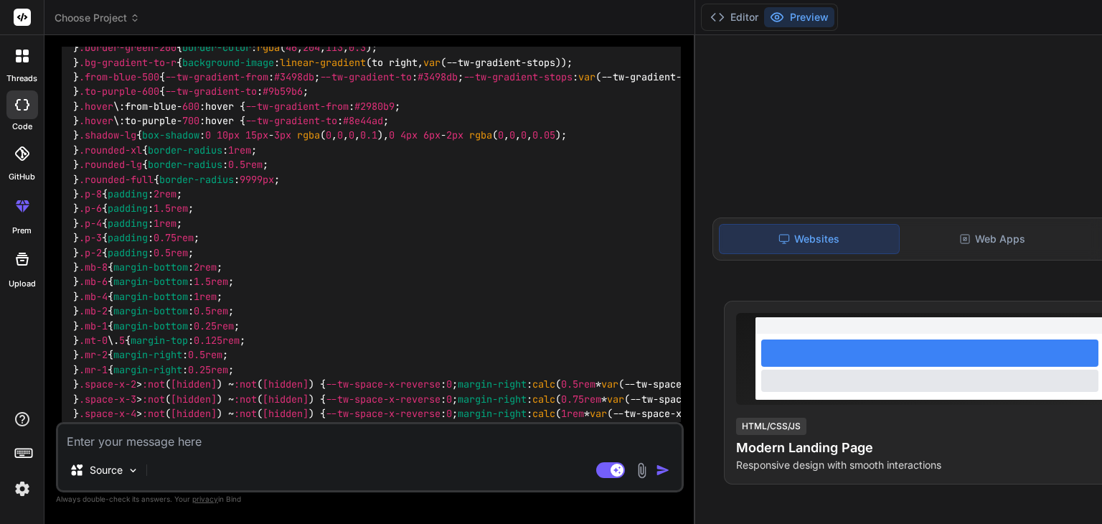
drag, startPoint x: 64, startPoint y: 188, endPoint x: 344, endPoint y: 326, distance: 312.6
copy p "please provide css styles for this import React, { useState, useEffect } from '…"
